Goal: Task Accomplishment & Management: Complete application form

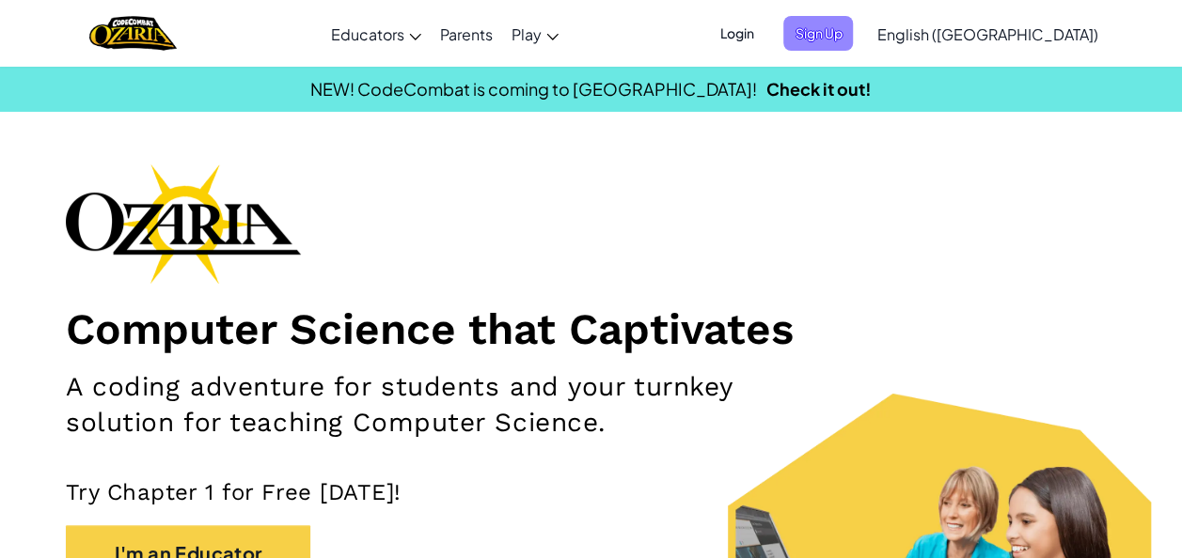
click at [853, 26] on span "Sign Up" at bounding box center [818, 33] width 70 height 35
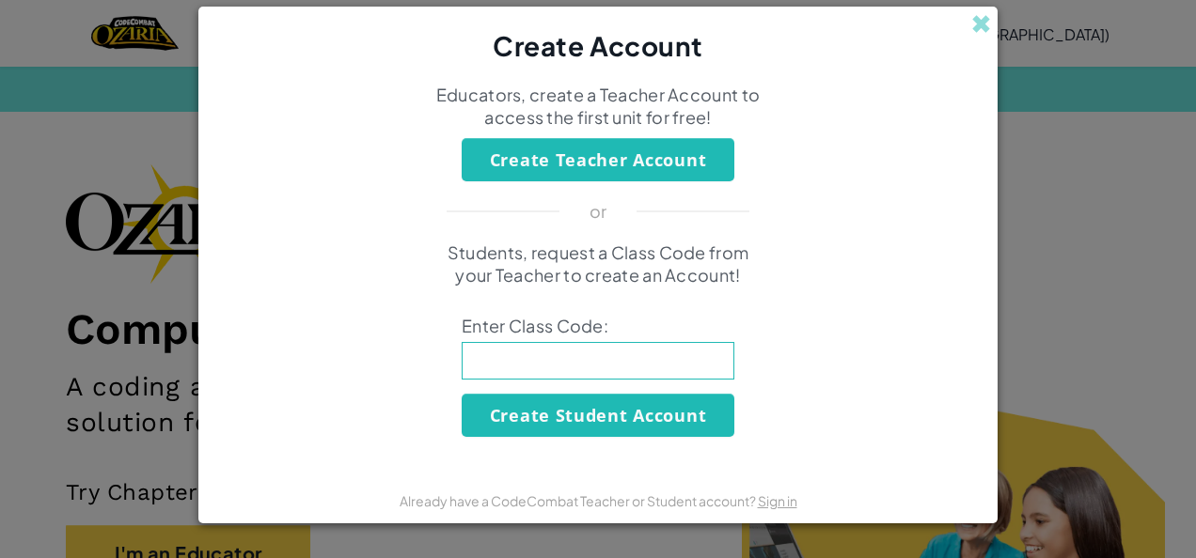
click at [536, 348] on input at bounding box center [598, 361] width 273 height 38
type input "BoatNetClass"
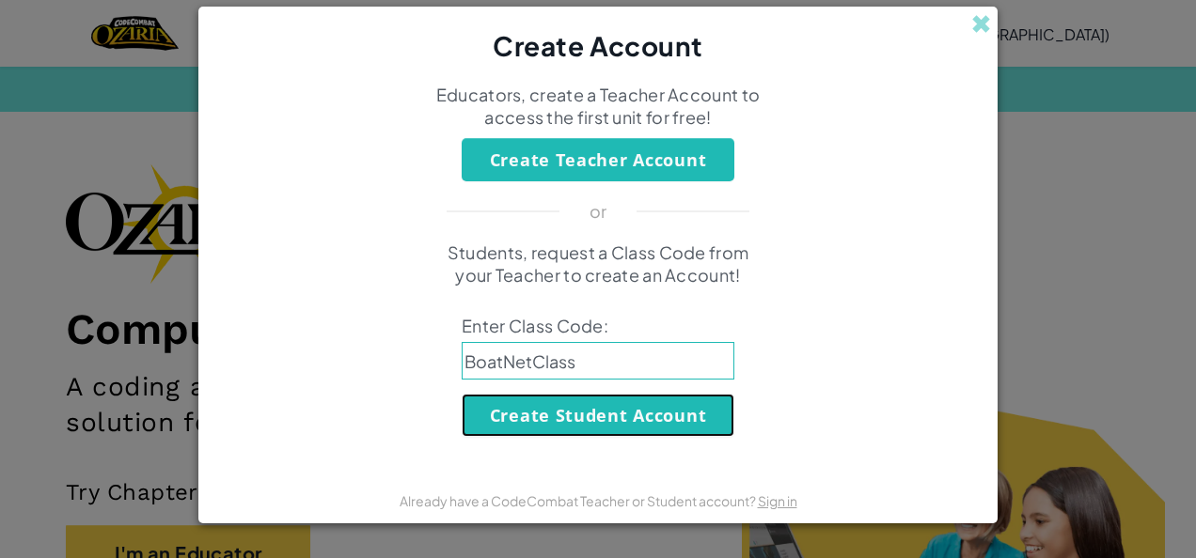
click at [594, 423] on button "Create Student Account" at bounding box center [598, 415] width 273 height 43
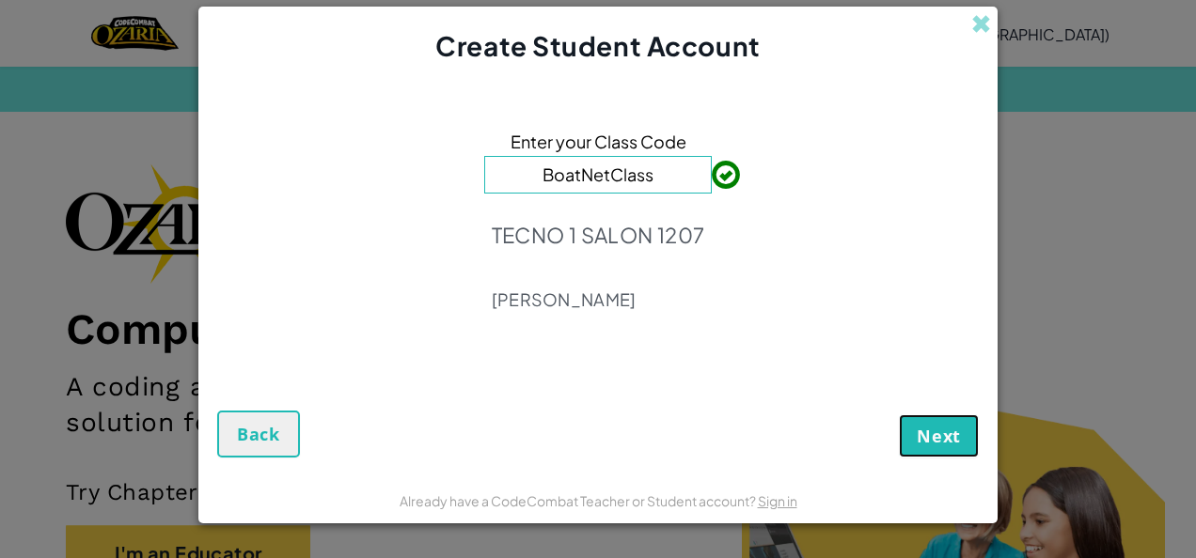
click at [949, 417] on button "Next" at bounding box center [939, 436] width 80 height 43
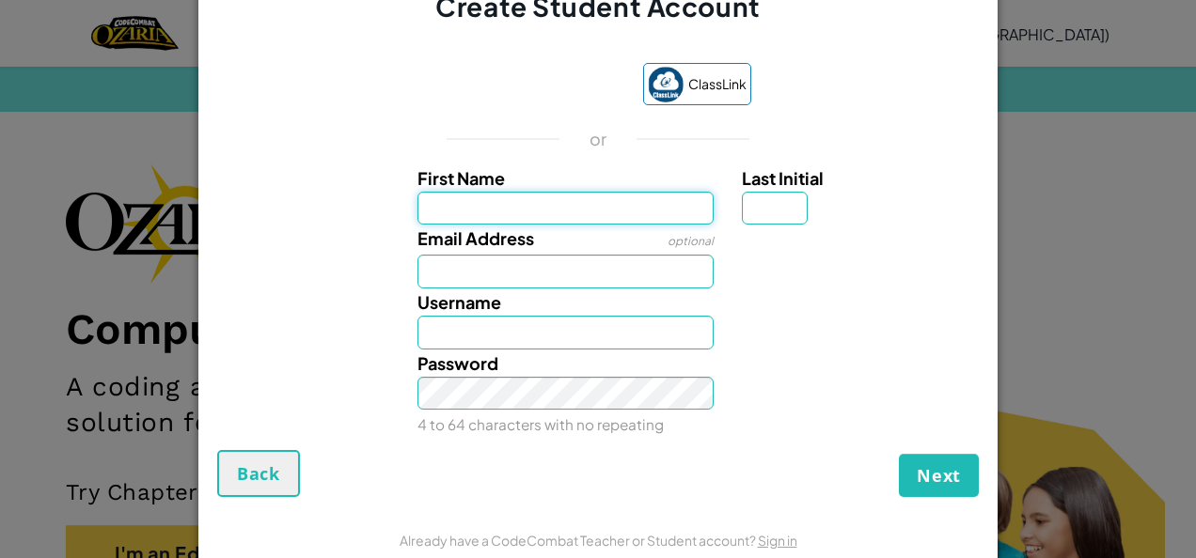
click at [527, 203] on input "First Name" at bounding box center [565, 209] width 297 height 34
type input "[PERSON_NAME]"
type input "[PERSON_NAME][EMAIL_ADDRESS][DOMAIN_NAME]"
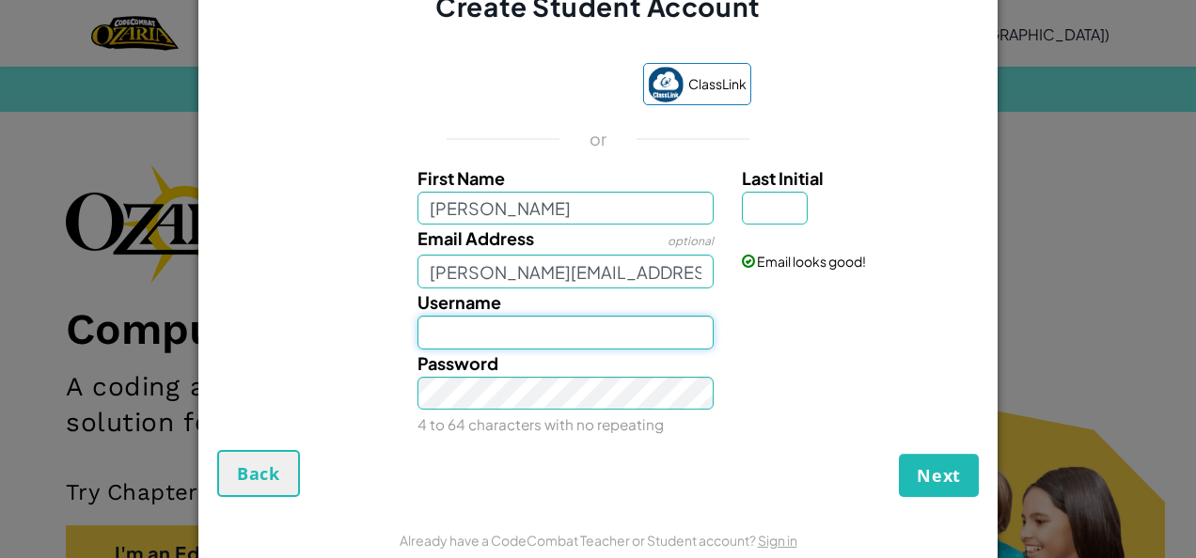
click at [498, 338] on input "Username" at bounding box center [565, 333] width 297 height 34
type input "[PERSON_NAME] [PERSON_NAME] [PERSON_NAME]"
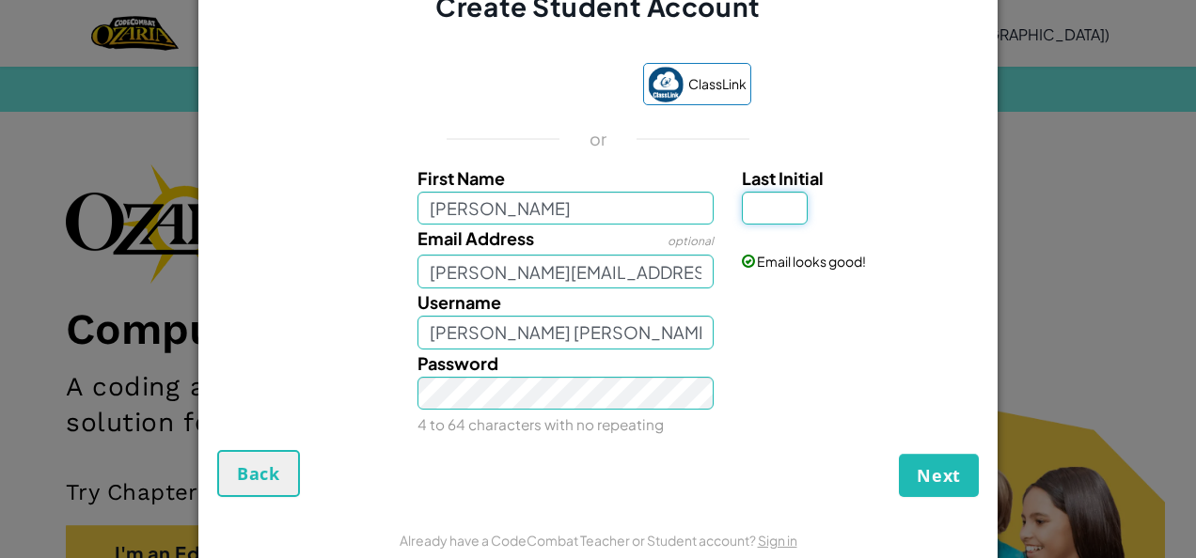
type input "g"
type input "[PERSON_NAME]"
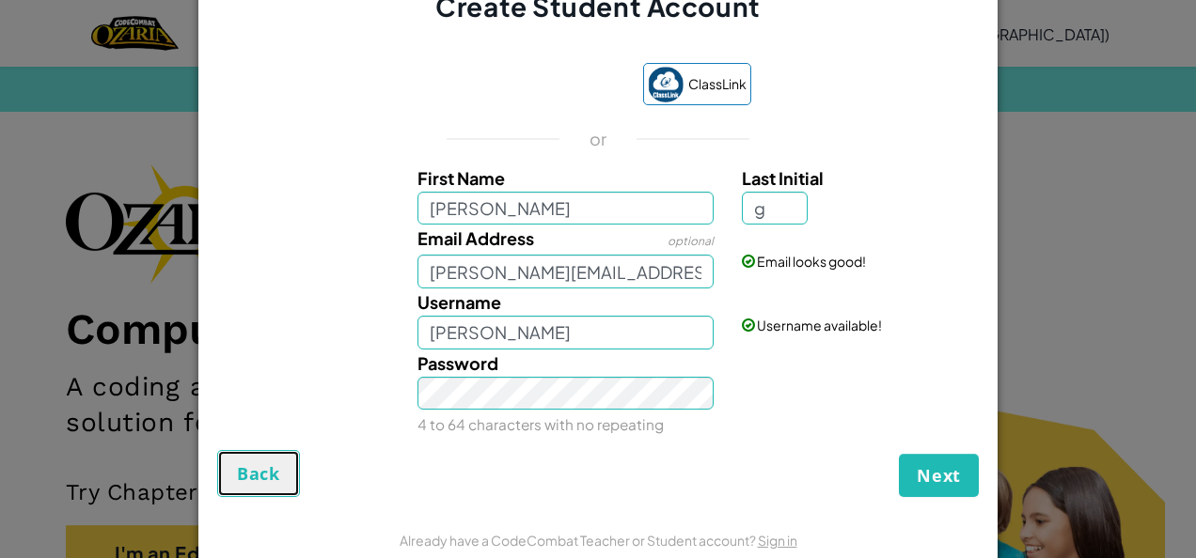
click at [254, 470] on span "Back" at bounding box center [258, 474] width 43 height 23
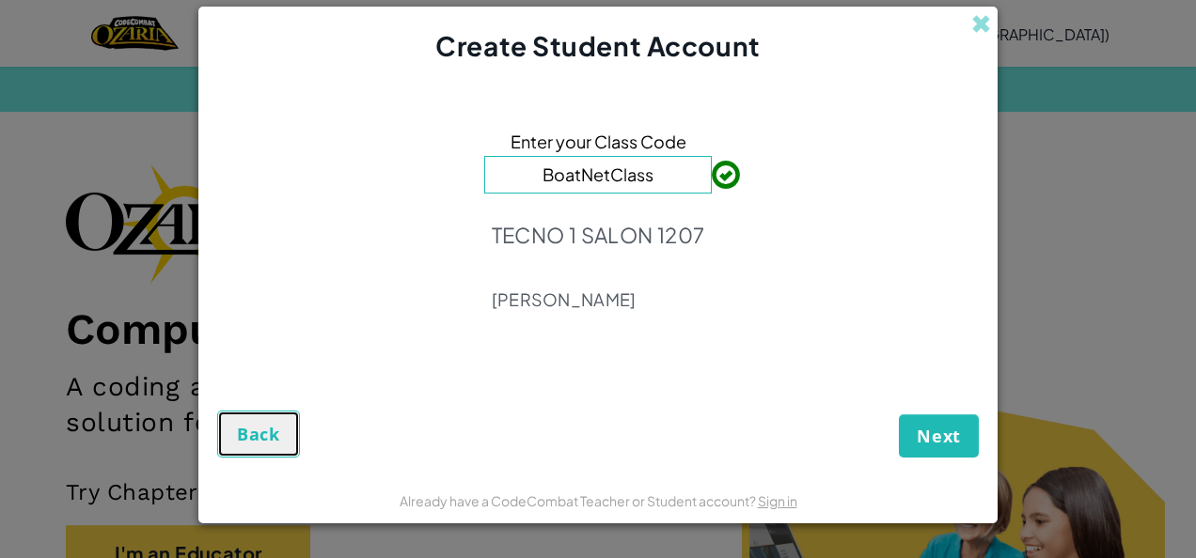
click at [235, 416] on button "Back" at bounding box center [258, 434] width 83 height 47
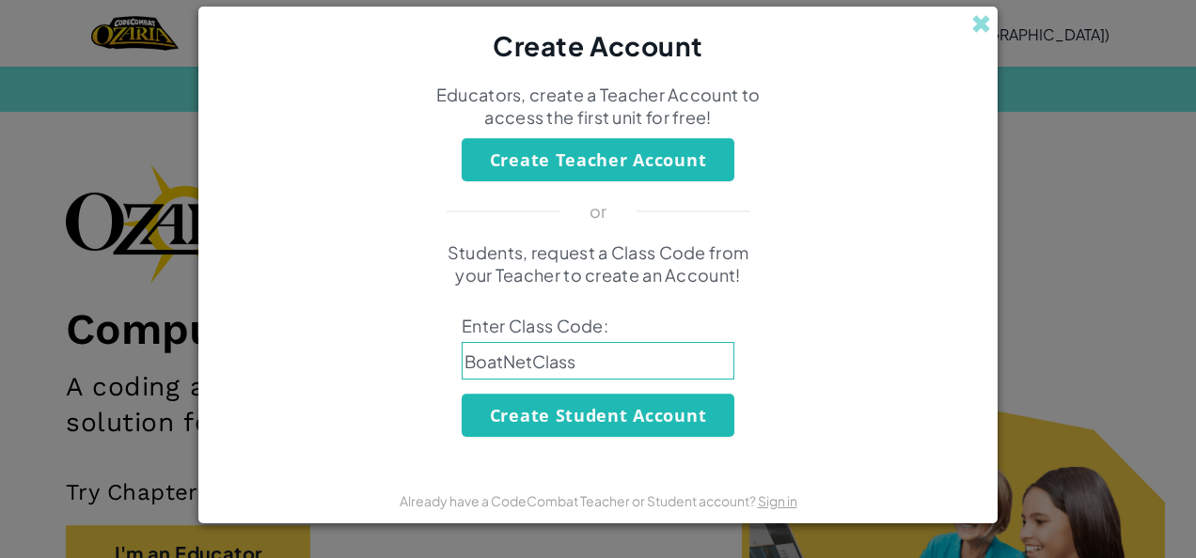
click at [966, 21] on div "Create Account" at bounding box center [597, 36] width 799 height 58
click at [977, 28] on span at bounding box center [981, 24] width 20 height 20
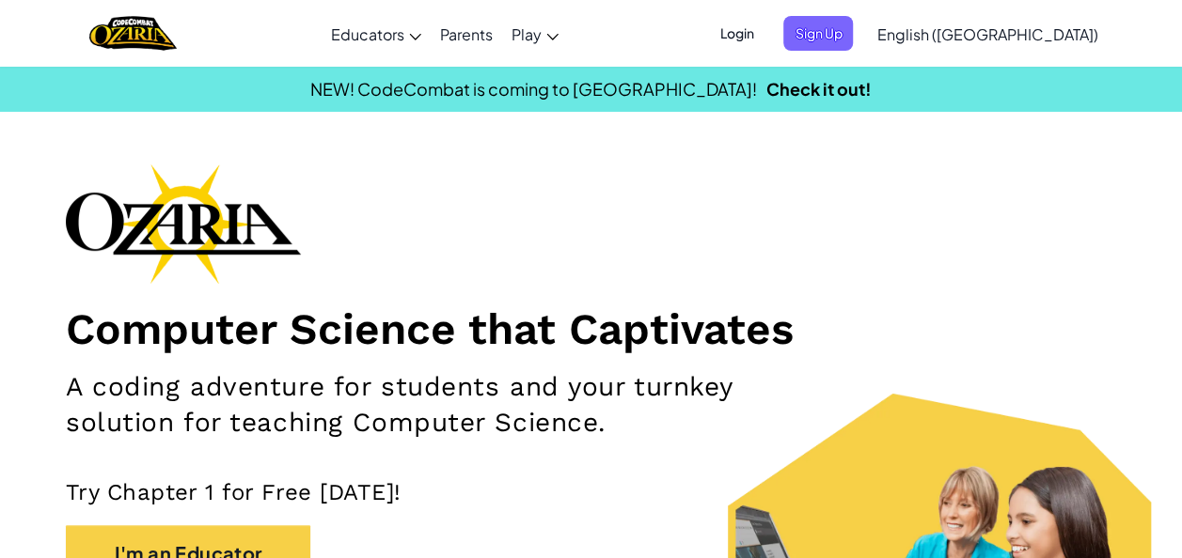
click at [764, 32] on span "Login" at bounding box center [736, 33] width 56 height 35
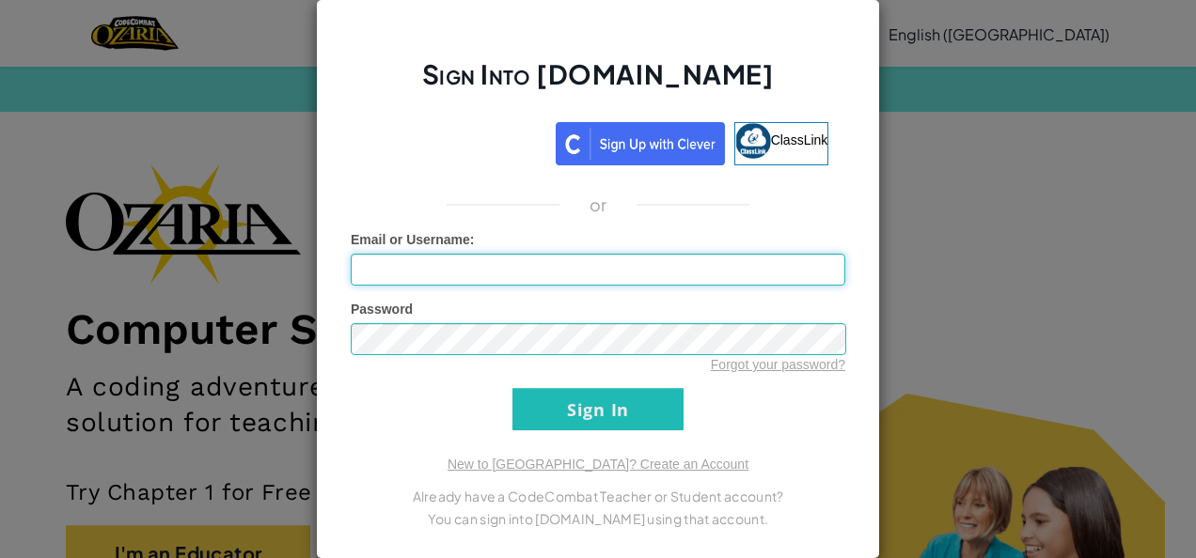
click at [478, 278] on input "Email or Username :" at bounding box center [598, 270] width 495 height 32
click at [483, 255] on input "Email or Username :" at bounding box center [598, 270] width 495 height 32
click at [124, 81] on div "Sign Into [DOMAIN_NAME] ClassLink or Unknown Error Email or Username : Password…" at bounding box center [598, 279] width 1196 height 558
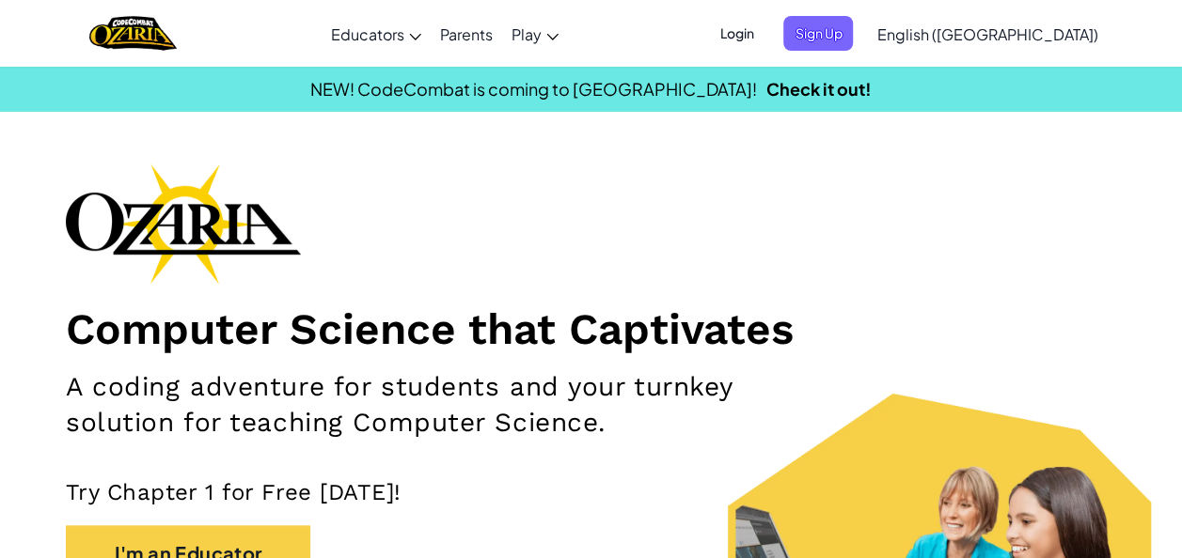
click at [764, 25] on span "Login" at bounding box center [736, 33] width 56 height 35
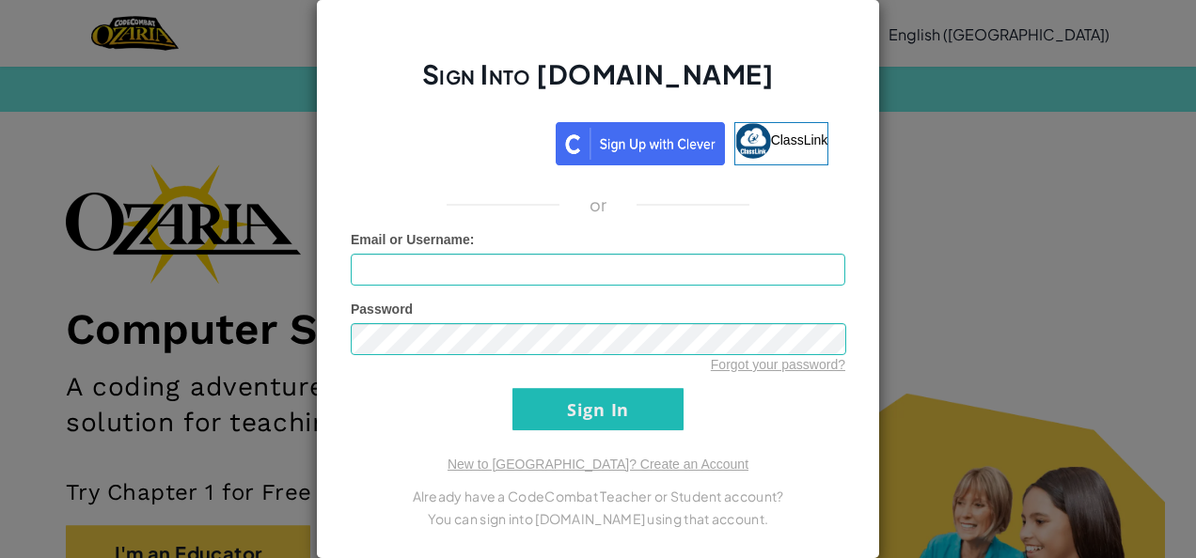
drag, startPoint x: 1006, startPoint y: 71, endPoint x: 824, endPoint y: 77, distance: 182.5
click at [824, 77] on div "Sign Into [DOMAIN_NAME] ClassLink or Unknown Error Email or Username : Password…" at bounding box center [598, 279] width 1196 height 558
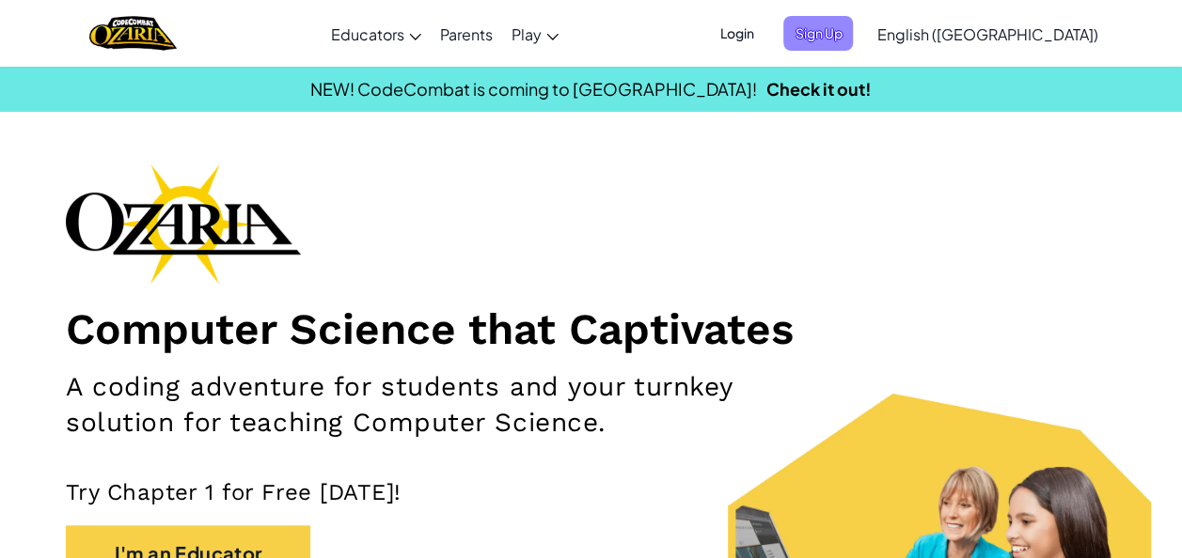
click at [853, 43] on span "Sign Up" at bounding box center [818, 33] width 70 height 35
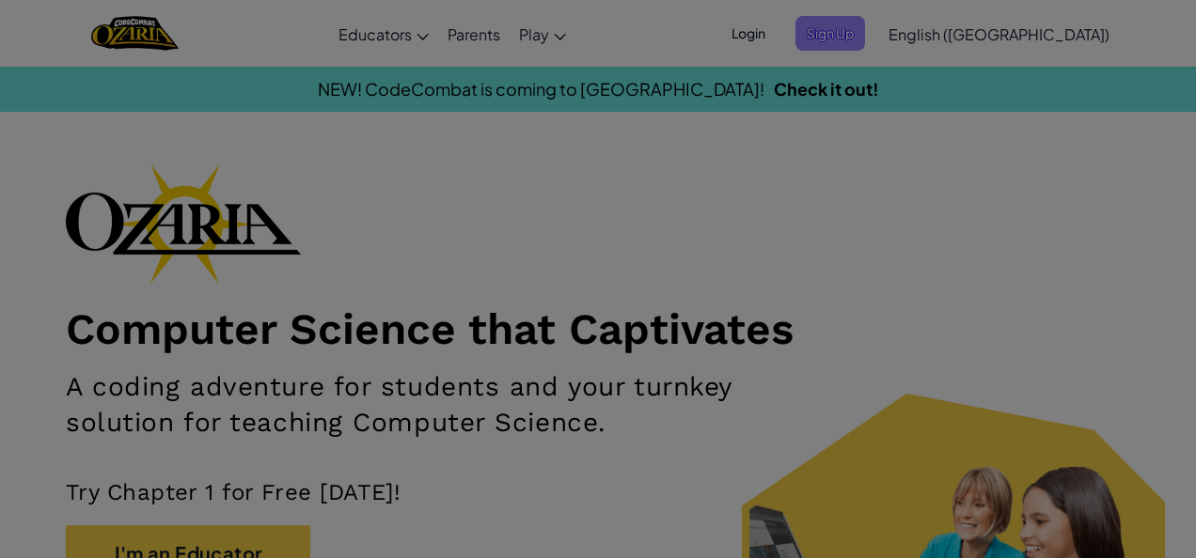
click at [941, 43] on div "Create Teacher Account" at bounding box center [598, 30] width 790 height 43
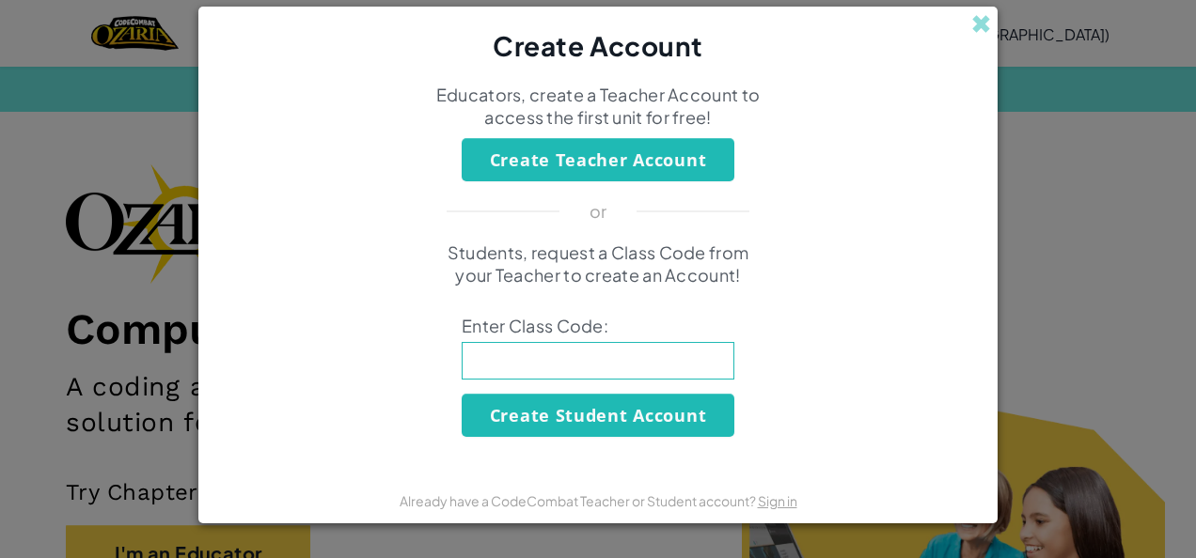
click at [595, 379] on input at bounding box center [598, 361] width 273 height 38
type input "BoatNetClass"
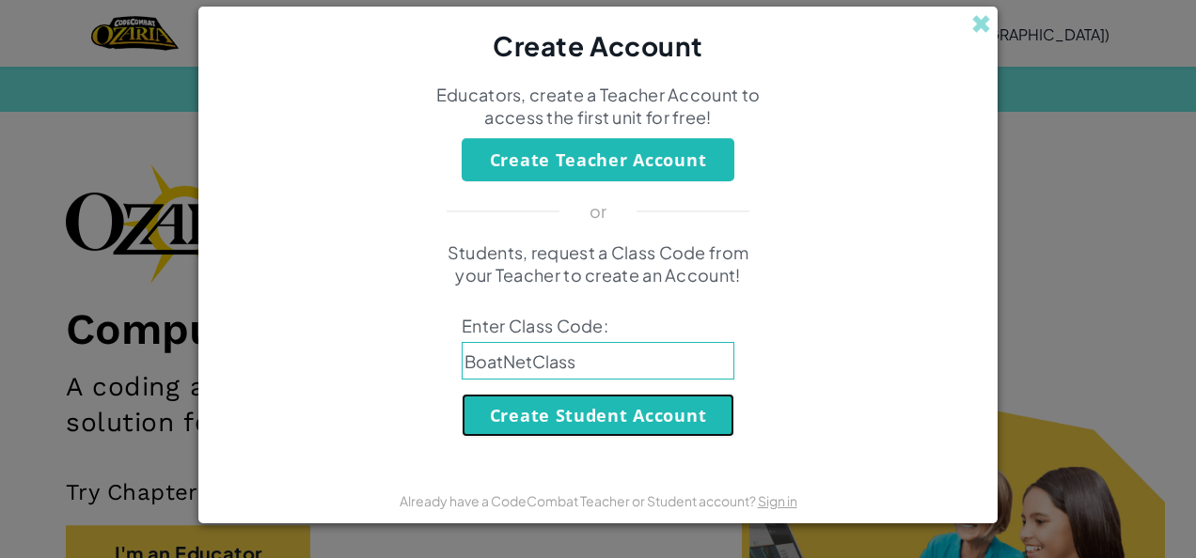
click at [561, 428] on button "Create Student Account" at bounding box center [598, 415] width 273 height 43
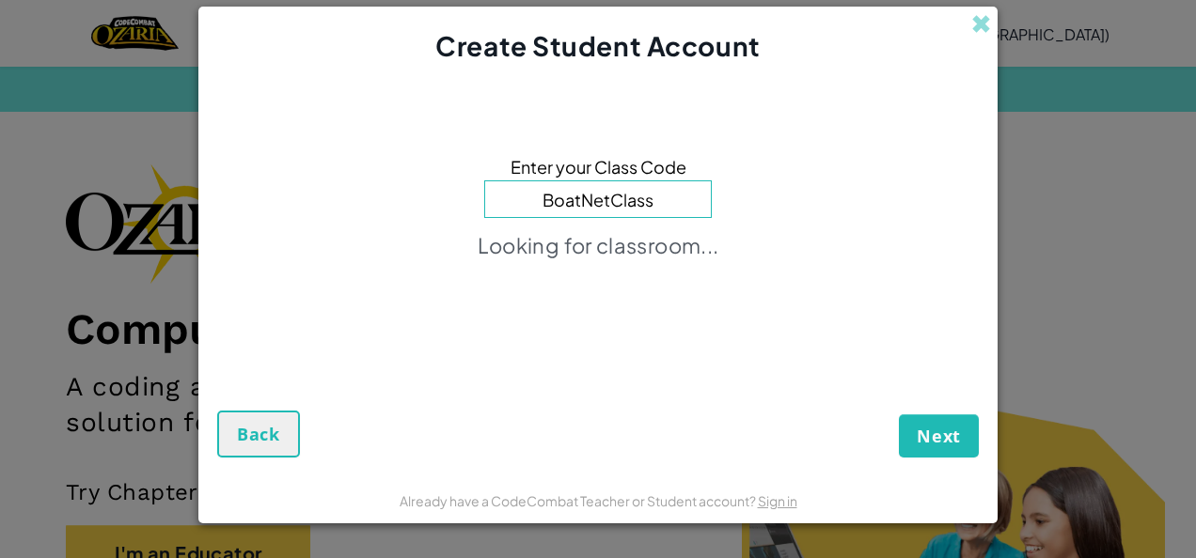
click at [561, 428] on div "Next Back" at bounding box center [597, 399] width 761 height 117
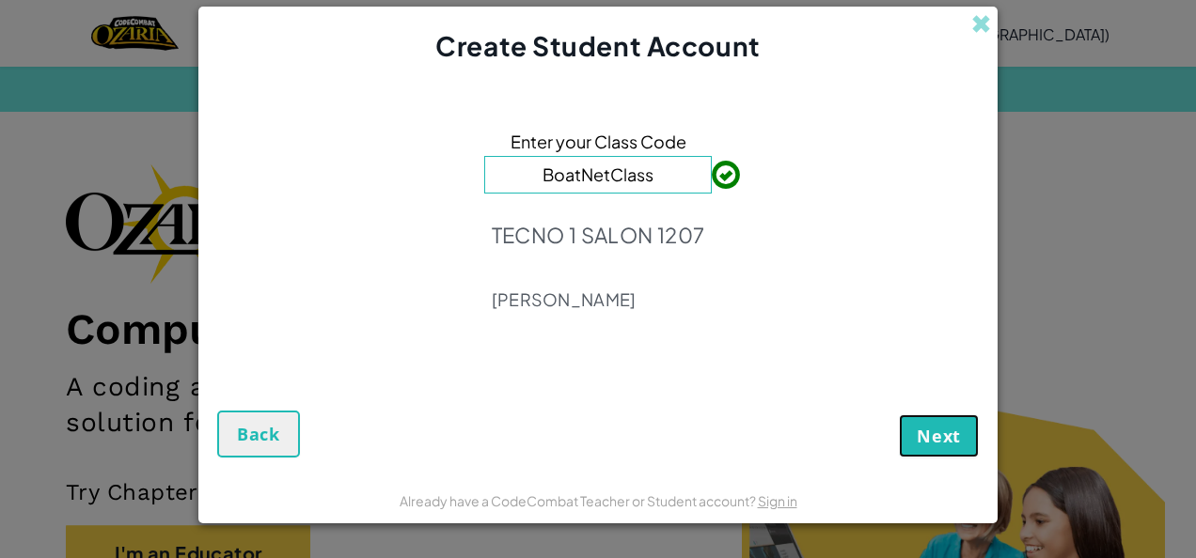
click at [961, 432] on button "Next" at bounding box center [939, 436] width 80 height 43
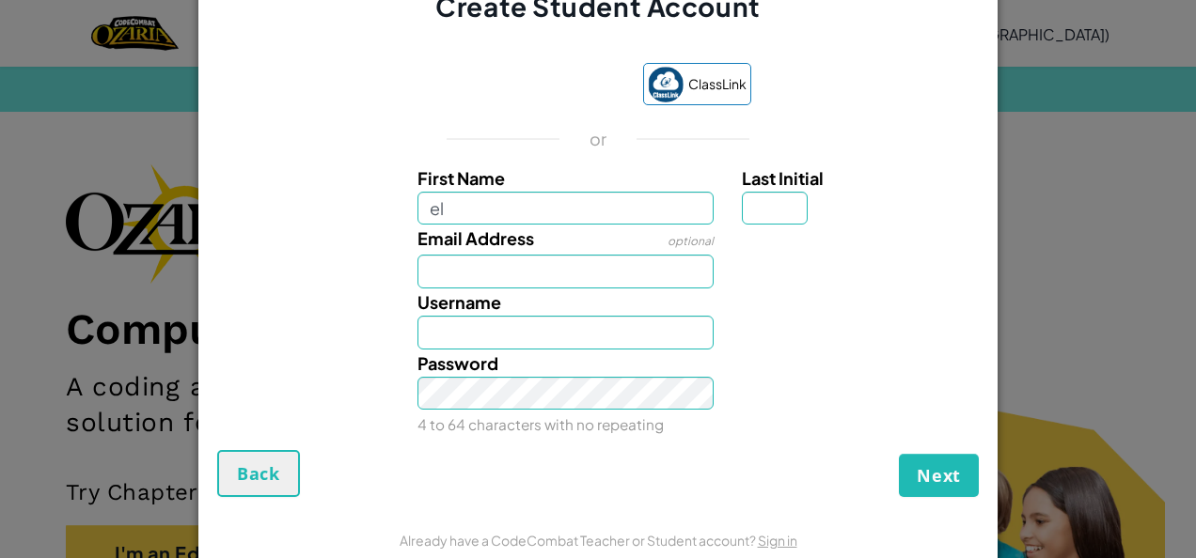
type input "el"
type input "El"
click at [403, 253] on div "Email Address optional" at bounding box center [565, 257] width 325 height 64
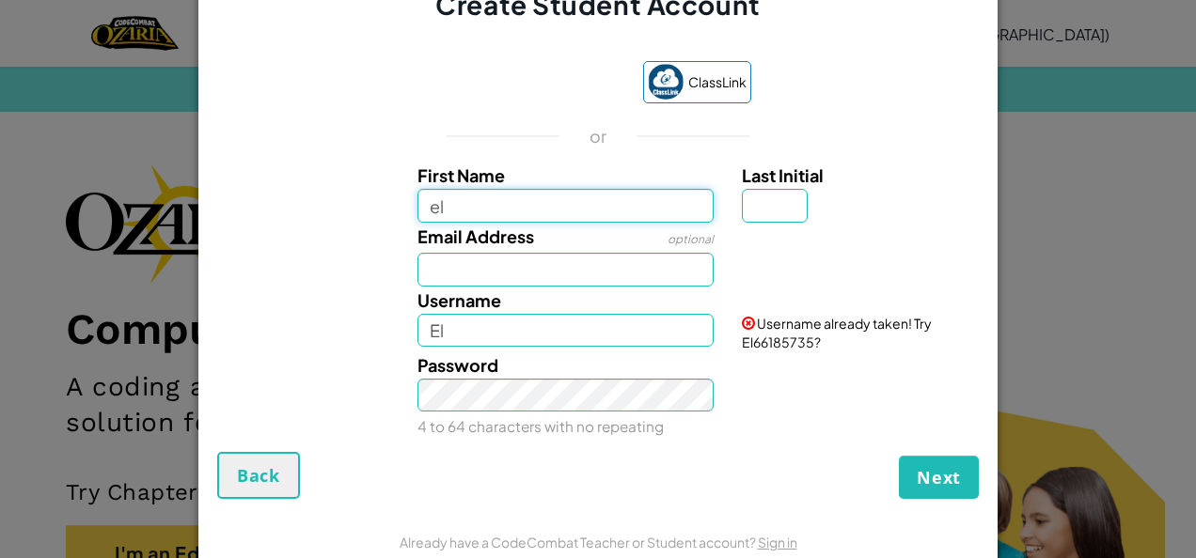
click at [515, 216] on input "el" at bounding box center [565, 206] width 297 height 34
type input "[PERSON_NAME]"
type input "g"
type input "[PERSON_NAME][EMAIL_ADDRESS][DOMAIN_NAME]"
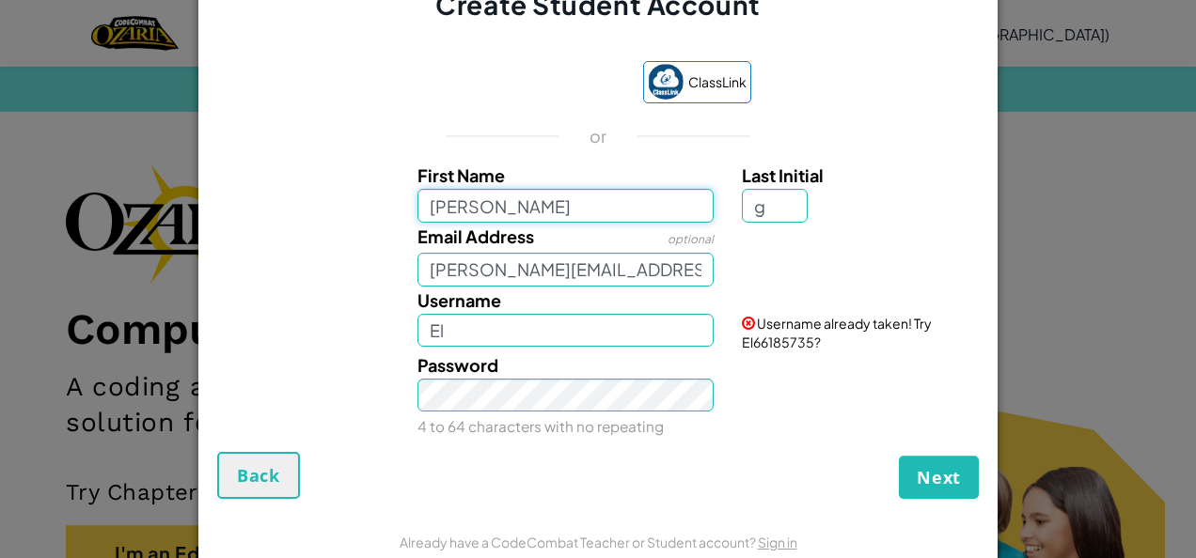
type input "[PERSON_NAME]"
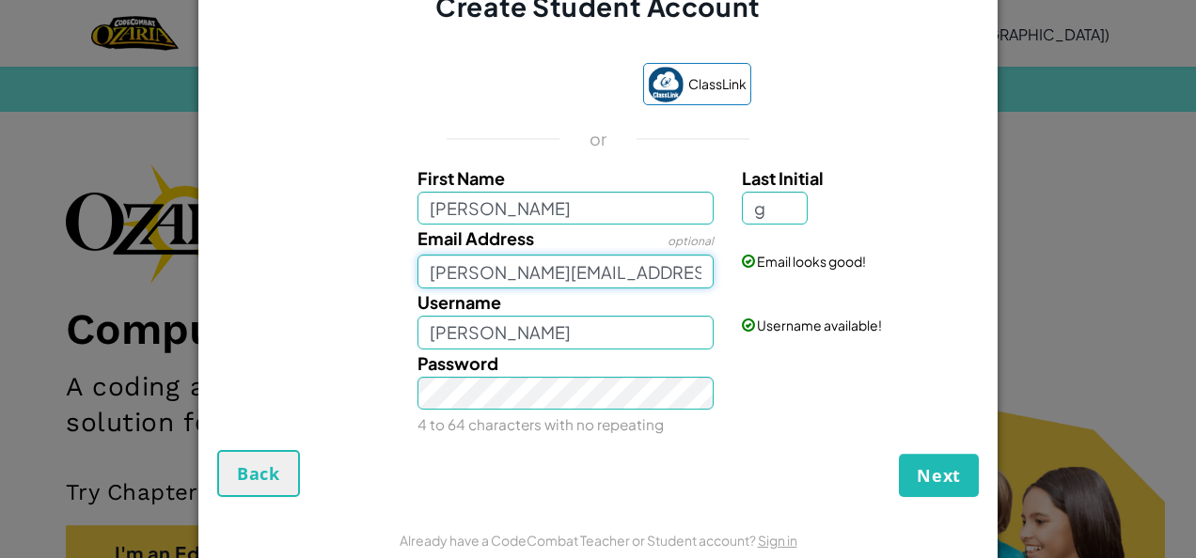
click at [628, 276] on input "[PERSON_NAME][EMAIL_ADDRESS][DOMAIN_NAME]" at bounding box center [565, 272] width 297 height 34
type input "e"
click at [502, 273] on input "AL071722" at bounding box center [565, 272] width 297 height 34
type input "[EMAIL_ADDRESS][DOMAIN_NAME]"
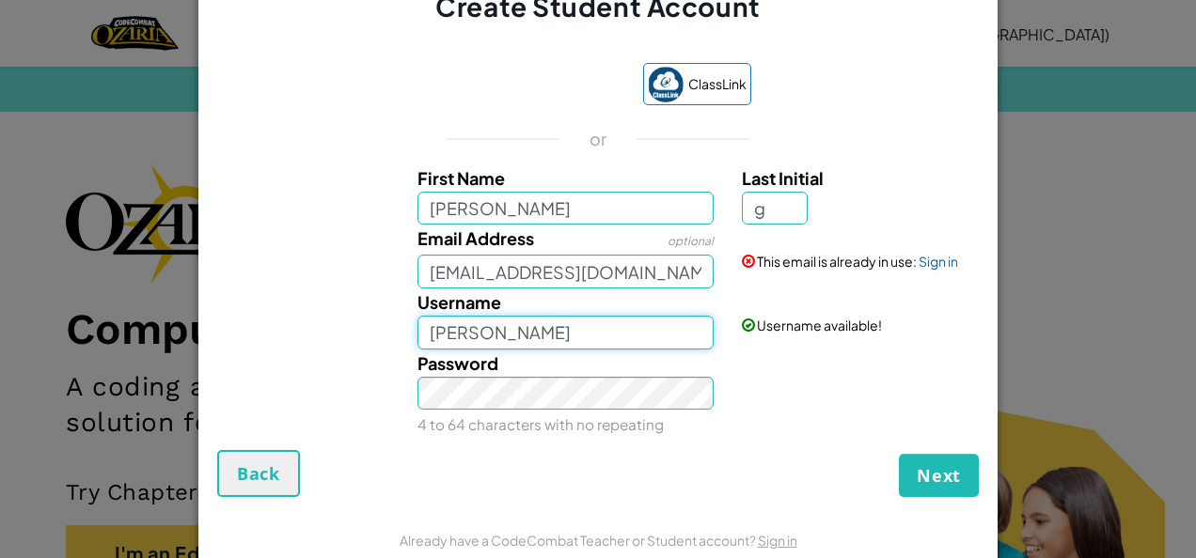
click at [464, 333] on input "[PERSON_NAME]" at bounding box center [565, 333] width 297 height 34
click at [661, 327] on input "[PERSON_NAME] AL07179320Ecarolina G" at bounding box center [565, 333] width 297 height 34
type input "[PERSON_NAME] AL07179320"
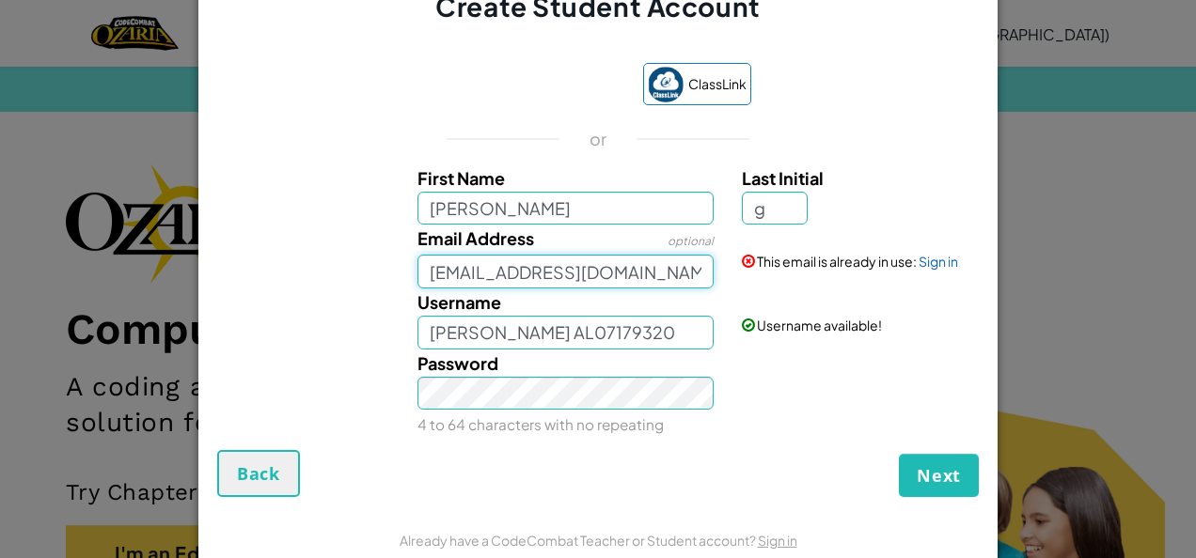
drag, startPoint x: 652, startPoint y: 276, endPoint x: 395, endPoint y: 278, distance: 256.7
click at [403, 278] on div "Email Address optional [EMAIL_ADDRESS][DOMAIN_NAME]" at bounding box center [565, 257] width 325 height 64
click at [940, 261] on link "Sign in" at bounding box center [938, 261] width 39 height 17
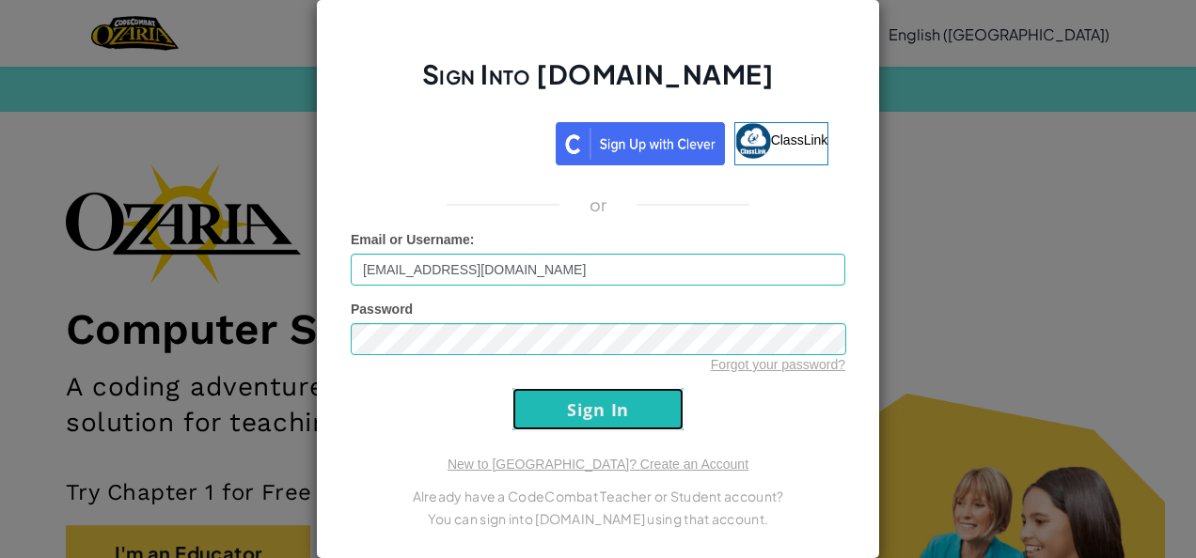
click at [659, 408] on input "Sign In" at bounding box center [597, 409] width 171 height 42
